Goal: Task Accomplishment & Management: Use online tool/utility

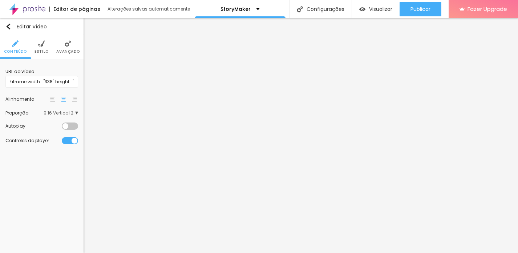
click at [72, 115] on span "9:16 Vertical 2" at bounding box center [61, 113] width 34 height 4
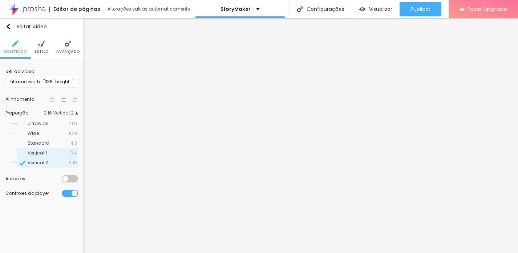
click at [73, 153] on span "3:4" at bounding box center [73, 153] width 7 height 4
click at [366, 9] on div "Visualizar" at bounding box center [375, 9] width 33 height 6
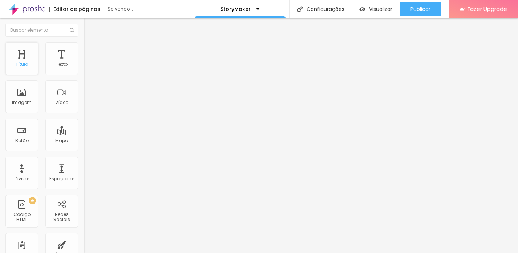
click at [23, 66] on div "Título" at bounding box center [22, 64] width 12 height 5
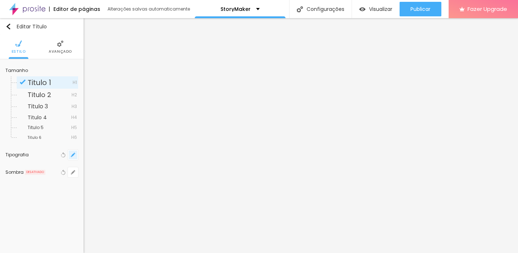
click at [73, 153] on icon "button" at bounding box center [73, 154] width 4 height 4
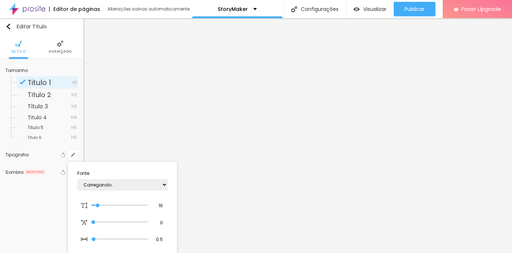
type input "1"
click at [133, 183] on select "AbrilFatface-Regular Actor-Regular Alegreya AlegreyaBlack [PERSON_NAME] [PERSON…" at bounding box center [122, 184] width 90 height 11
select select "Poppins"
click at [77, 179] on select "AbrilFatface-Regular Actor-Regular Alegreya AlegreyaBlack [PERSON_NAME] [PERSON…" at bounding box center [122, 184] width 90 height 11
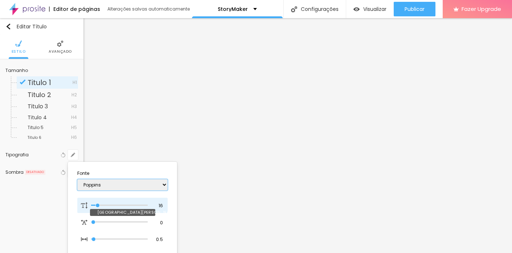
type input "1"
type input "26"
type input "1"
type input "41"
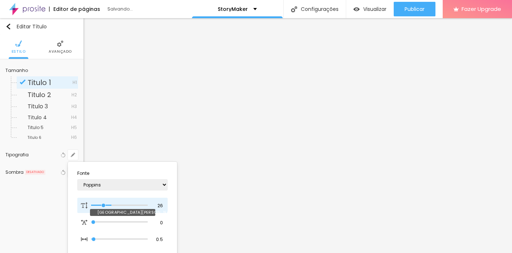
type input "41"
type input "1"
type input "44"
type input "1"
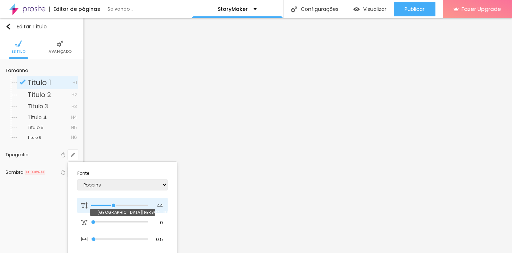
type input "47"
type input "1"
type input "48"
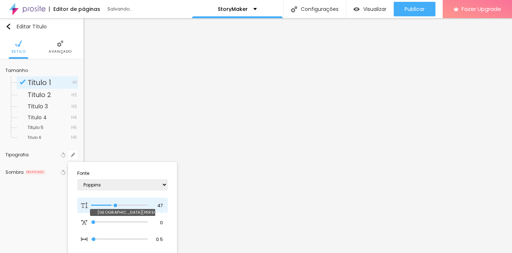
type input "1"
type input "49"
type input "1"
type input "50"
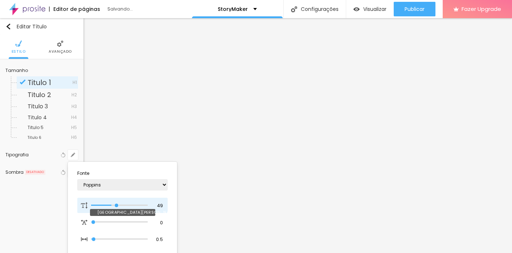
type input "50"
type input "1"
type input "51"
type input "1"
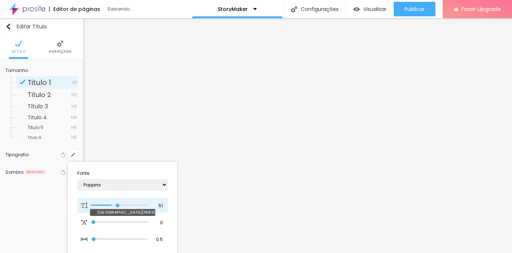
type input "53"
type input "1"
type input "54"
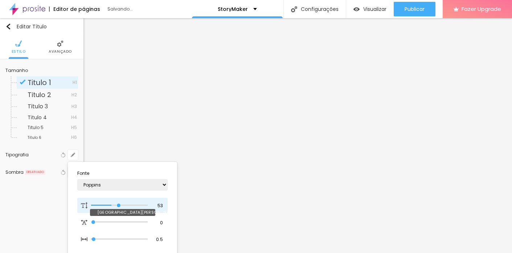
type input "1"
type input "55"
type input "1"
type input "57"
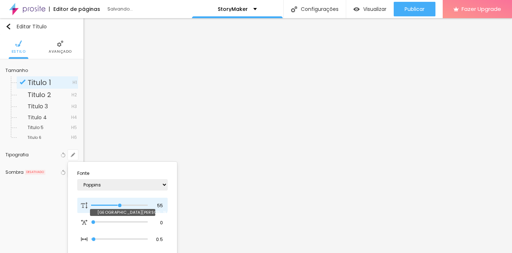
type input "57"
type input "1"
type input "58"
type input "1"
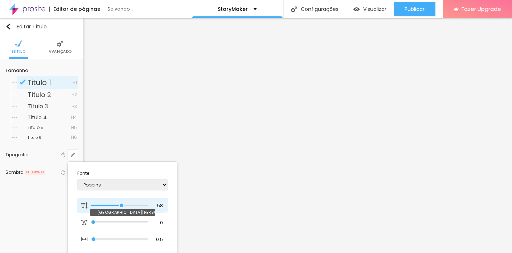
type input "59"
type input "1"
type input "60"
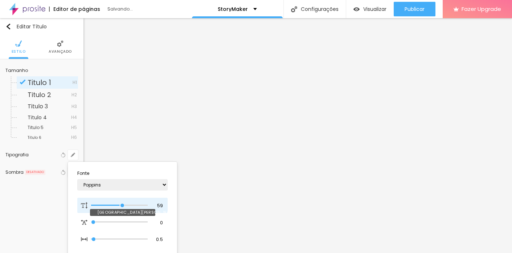
type input "1"
type input "61"
type input "1"
type input "62"
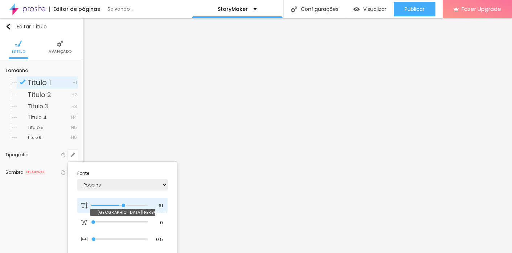
type input "62"
type input "1"
type input "63"
type input "1"
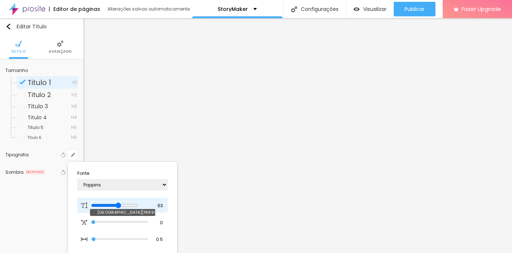
type input "64"
type input "1"
type input "65"
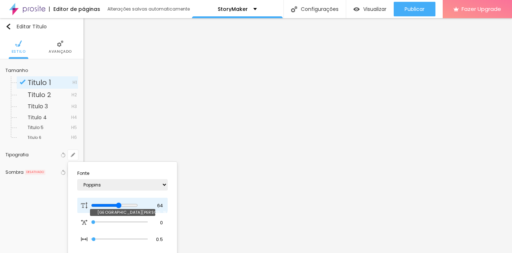
type input "1"
type input "68"
type input "1"
type input "71"
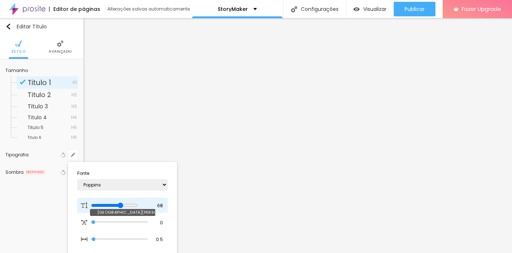
type input "71"
type input "1"
type input "70"
type input "1"
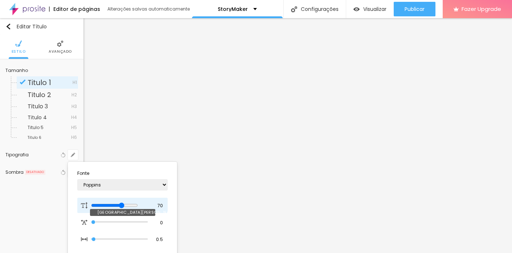
type input "69"
type input "1"
type input "67"
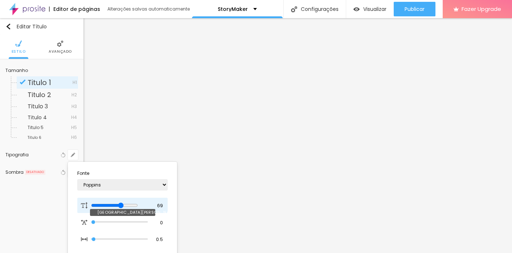
type input "1"
type input "66"
type input "1"
drag, startPoint x: 97, startPoint y: 204, endPoint x: 126, endPoint y: 205, distance: 29.1
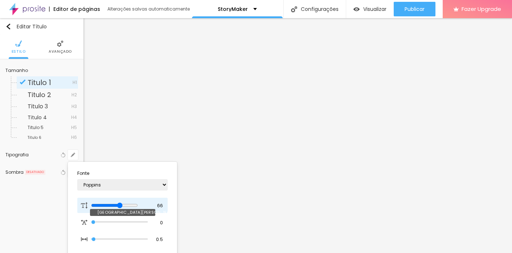
type input "66"
click at [126, 205] on input "range" at bounding box center [114, 205] width 47 height 6
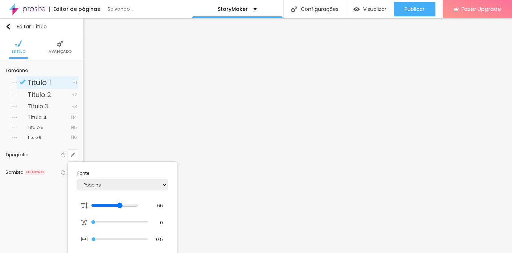
type input "1"
click at [196, 127] on div at bounding box center [256, 126] width 512 height 253
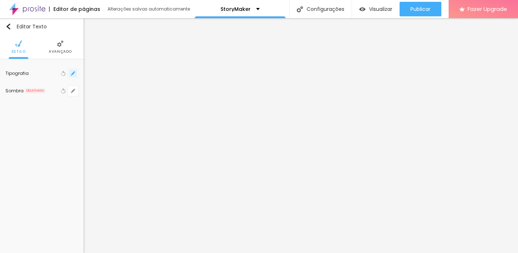
click at [72, 73] on icon "button" at bounding box center [73, 73] width 4 height 4
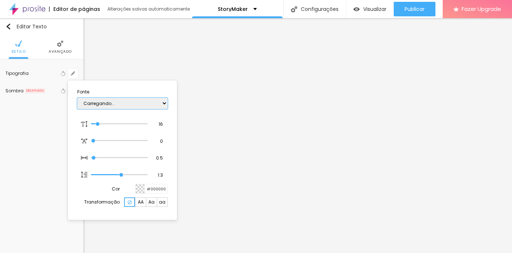
click at [134, 105] on select "Carregando..." at bounding box center [122, 103] width 90 height 11
type input "1"
select select "PlayfairDisplay"
click at [77, 98] on select "AbrilFatface-Regular Actor-Regular Alegreya AlegreyaBlack [PERSON_NAME] [PERSON…" at bounding box center [122, 103] width 90 height 11
type input "1"
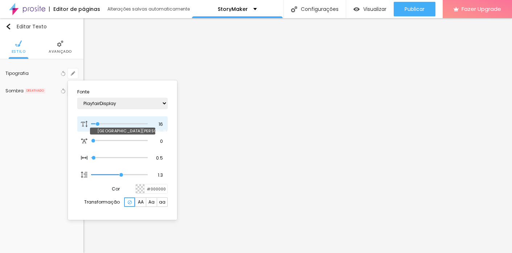
type input "18"
type input "1"
type input "20"
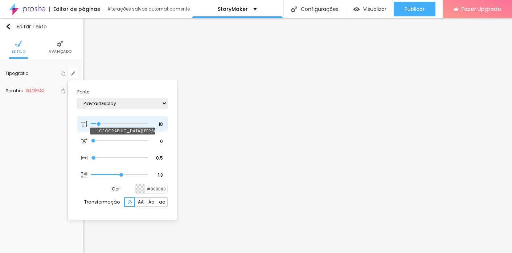
type input "1"
type input "21"
type input "1"
type input "22"
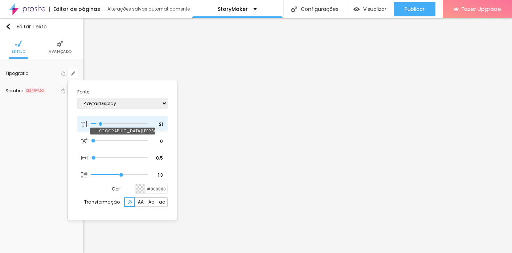
type input "22"
type input "1"
type input "23"
type input "1"
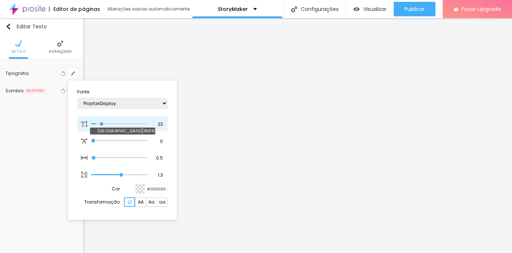
type input "24"
type input "1"
type input "25"
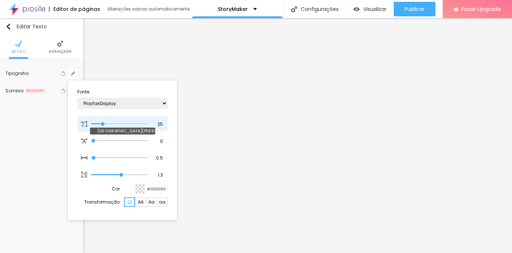
type input "1"
drag, startPoint x: 99, startPoint y: 123, endPoint x: 103, endPoint y: 125, distance: 4.6
type input "25"
click at [103, 125] on input "range" at bounding box center [114, 124] width 47 height 6
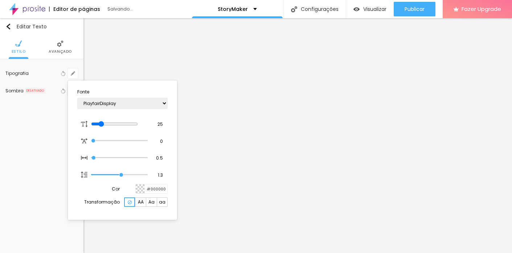
click at [220, 139] on div at bounding box center [256, 126] width 512 height 253
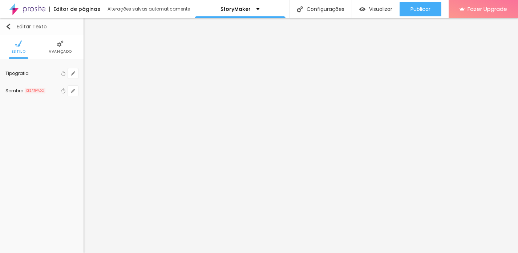
click at [9, 26] on img "button" at bounding box center [8, 27] width 6 height 6
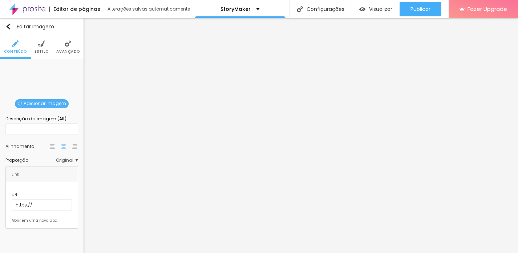
click at [40, 99] on span "Adicionar imagem" at bounding box center [42, 103] width 54 height 9
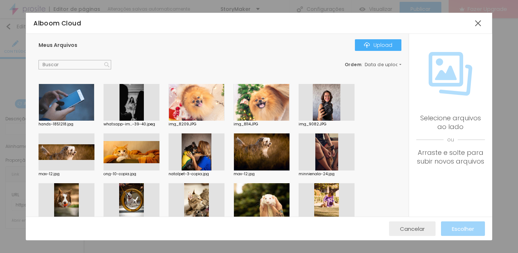
click at [413, 226] on span "Cancelar" at bounding box center [412, 228] width 25 height 6
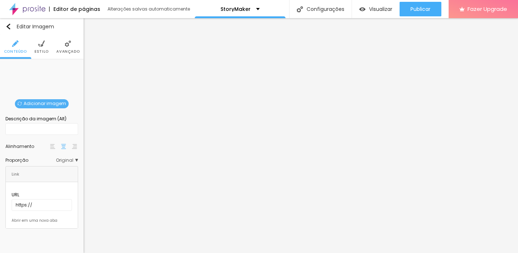
click at [55, 99] on span "Adicionar imagem" at bounding box center [42, 103] width 54 height 9
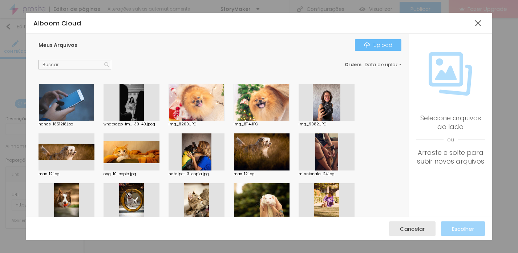
click at [367, 45] on img "button" at bounding box center [367, 45] width 6 height 6
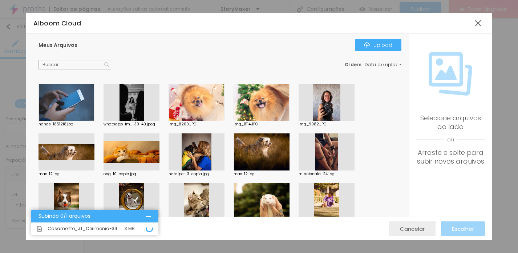
click at [415, 230] on span "Cancelar" at bounding box center [412, 228] width 25 height 6
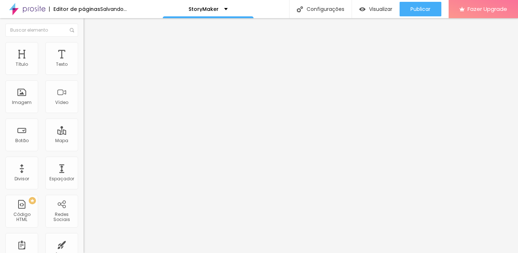
click at [84, 62] on div "Adicionar imagem" at bounding box center [126, 59] width 84 height 5
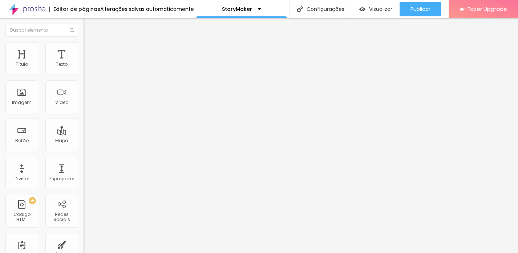
click at [84, 62] on span "Adicionar imagem" at bounding box center [107, 59] width 47 height 6
click at [84, 21] on button "Editar Coluna" at bounding box center [126, 26] width 84 height 17
drag, startPoint x: 50, startPoint y: 103, endPoint x: 361, endPoint y: 4, distance: 325.6
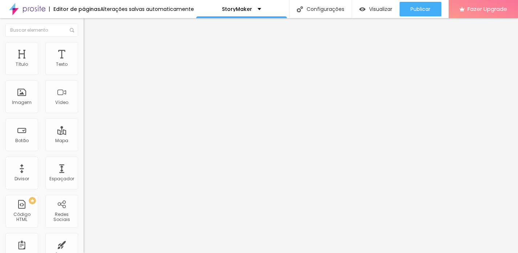
click at [84, 68] on input "text" at bounding box center [127, 64] width 87 height 7
paste input "<iframe width="338" height="600" src="https://www.youtube.com/embed/EfnYjrtyqEg…"
type input "<iframe width="338" height="600" src="https://www.youtube.com/embed/EfnYjrtyqEg…"
click at [84, 109] on span "4:3 Standard" at bounding box center [98, 105] width 29 height 6
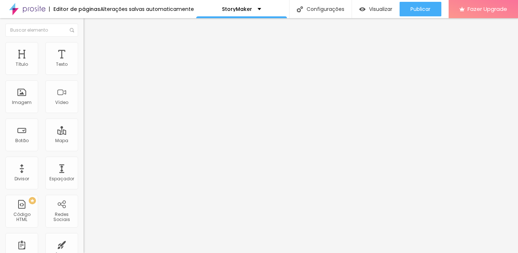
scroll to position [0, 0]
click at [84, 132] on div "Vertical 2 9:16" at bounding box center [126, 130] width 84 height 4
click at [84, 125] on div "Vertical 1 3:4" at bounding box center [126, 123] width 84 height 4
click at [84, 133] on span "Vertical 2" at bounding box center [94, 130] width 20 height 6
click at [84, 137] on div "Autoplay" at bounding box center [126, 134] width 84 height 4
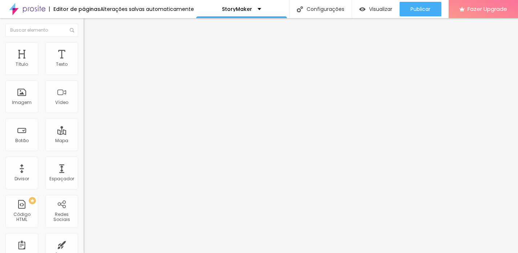
click at [84, 137] on div at bounding box center [126, 137] width 84 height 0
click at [90, 50] on span "Estilo" at bounding box center [95, 47] width 11 height 6
type input "99"
type input "98"
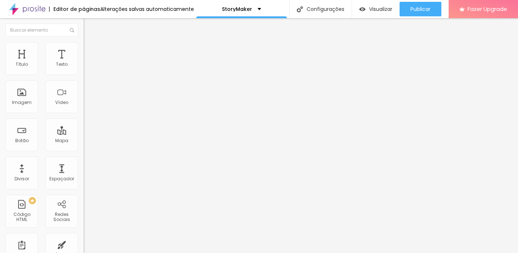
type input "98"
type input "94"
type input "92"
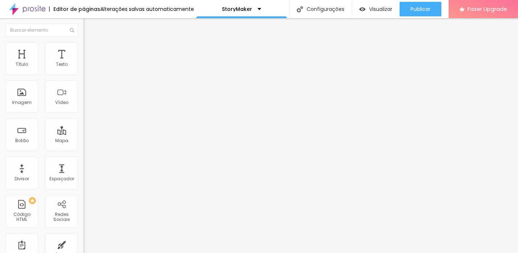
type input "87"
type input "85"
type input "82"
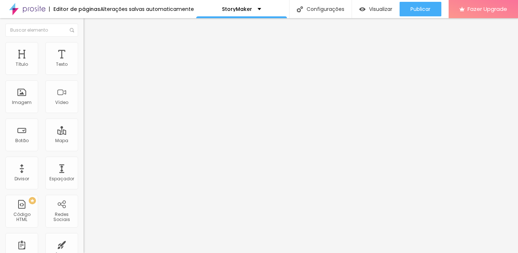
type input "82"
type input "80"
type input "76"
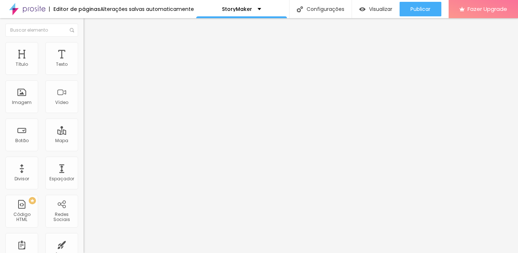
type input "74"
type input "72"
type input "70"
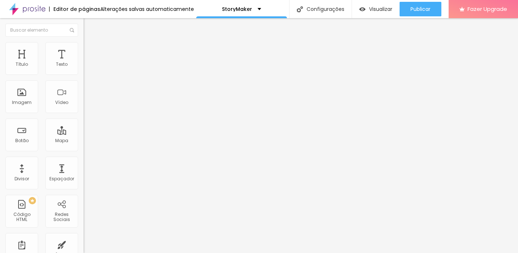
type input "70"
type input "69"
type input "68"
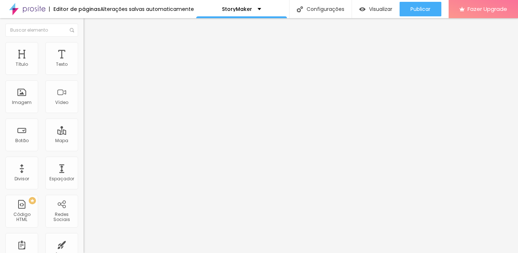
type input "67"
type input "66"
type input "65"
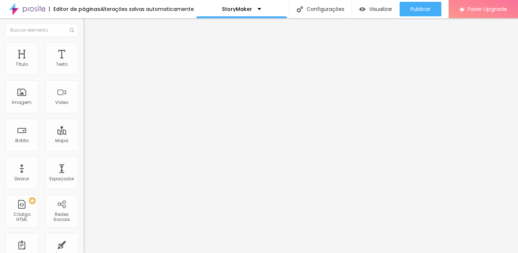
type input "65"
type input "64"
type input "63"
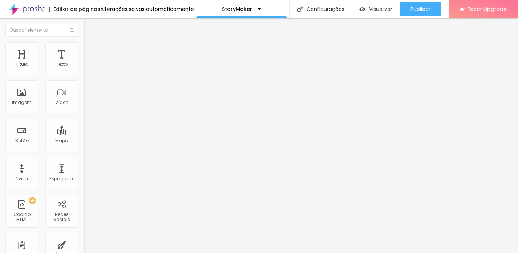
type input "62"
type input "61"
type input "60"
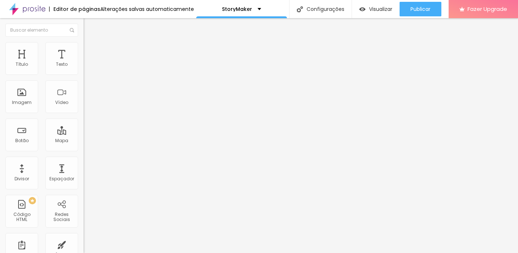
type input "60"
type input "59"
type input "58"
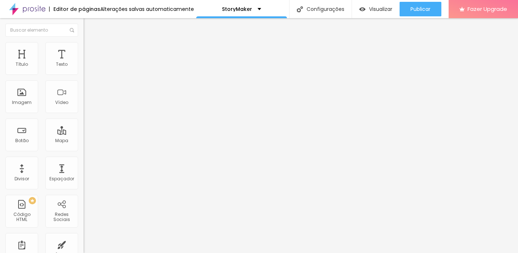
type input "57"
drag, startPoint x: 74, startPoint y: 78, endPoint x: 34, endPoint y: 78, distance: 39.9
type input "57"
click at [84, 74] on input "range" at bounding box center [107, 72] width 47 height 6
click at [84, 109] on span "9:16 Vertical 2" at bounding box center [99, 105] width 30 height 6
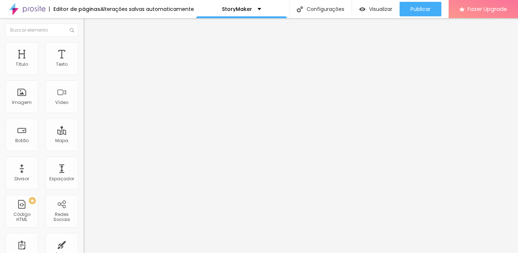
click at [105, 122] on span "4:3" at bounding box center [108, 118] width 7 height 6
click at [363, 9] on img "button" at bounding box center [362, 9] width 6 height 6
click at [104, 133] on span "9:16" at bounding box center [108, 130] width 8 height 6
click at [365, 8] on div "Visualizar" at bounding box center [375, 9] width 33 height 6
click at [84, 47] on li "Avançado" at bounding box center [126, 45] width 84 height 7
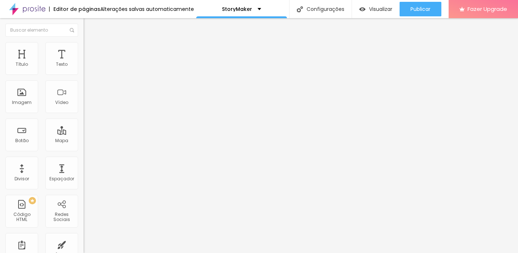
click at [84, 160] on div "Editar null" at bounding box center [126, 135] width 84 height 235
